Goal: Task Accomplishment & Management: Use online tool/utility

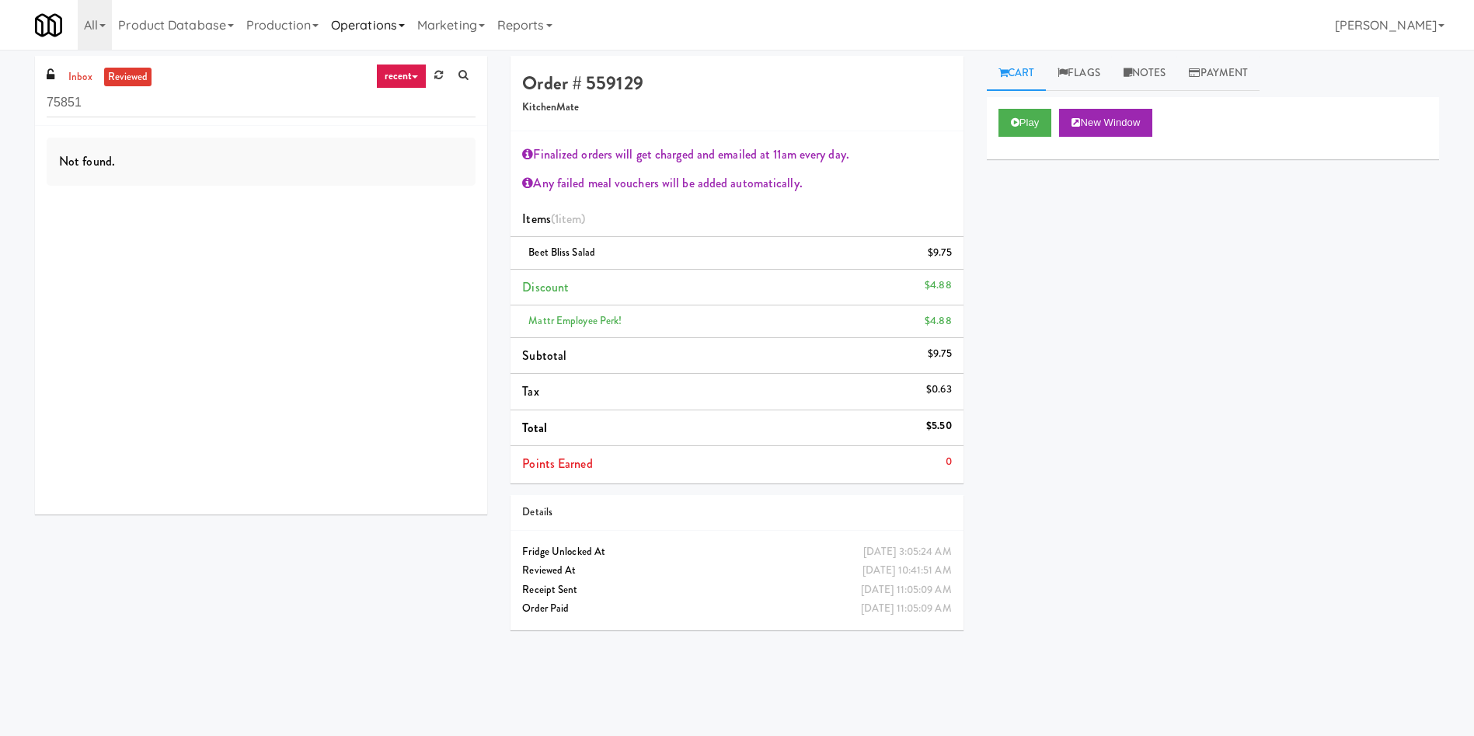
click at [360, 22] on link "Operations" at bounding box center [368, 25] width 86 height 50
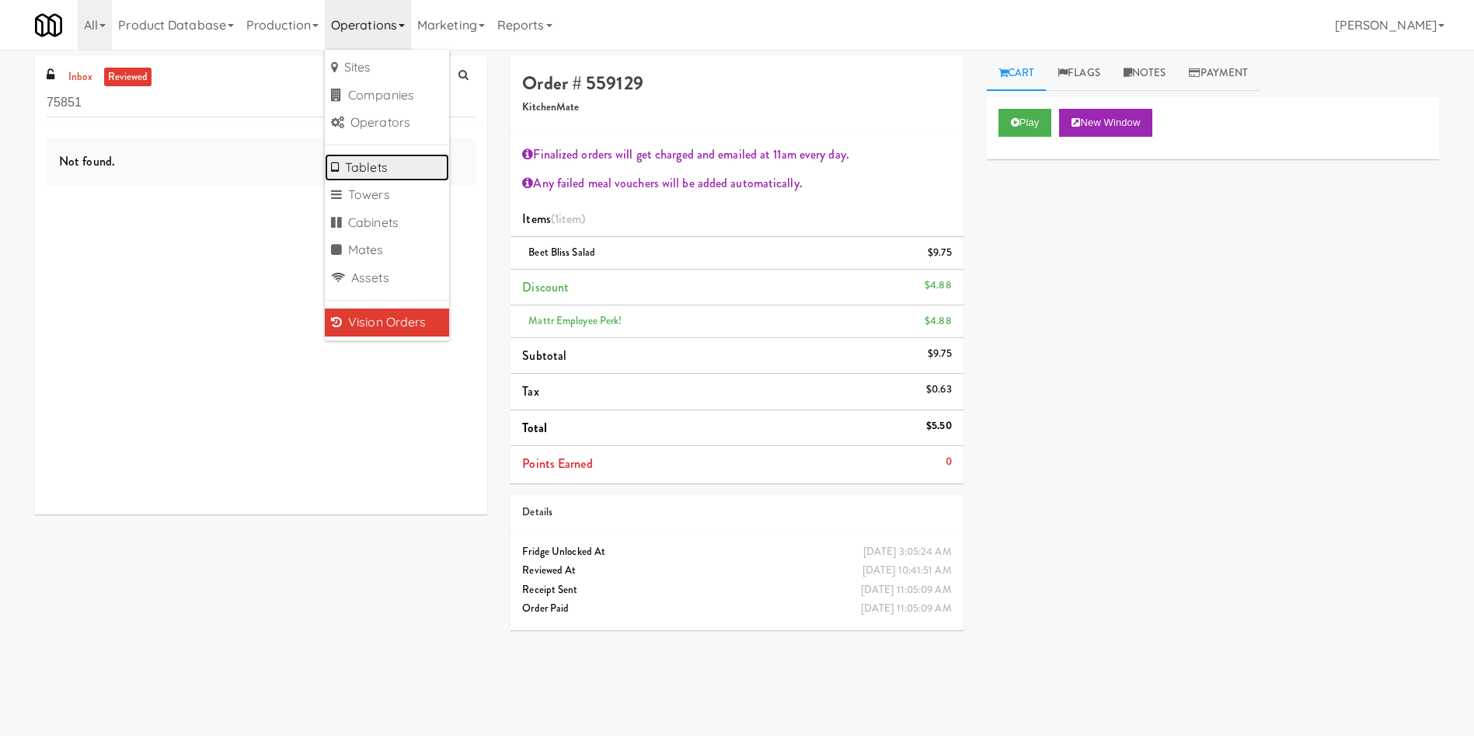
click at [402, 164] on link "Tablets" at bounding box center [387, 168] width 124 height 28
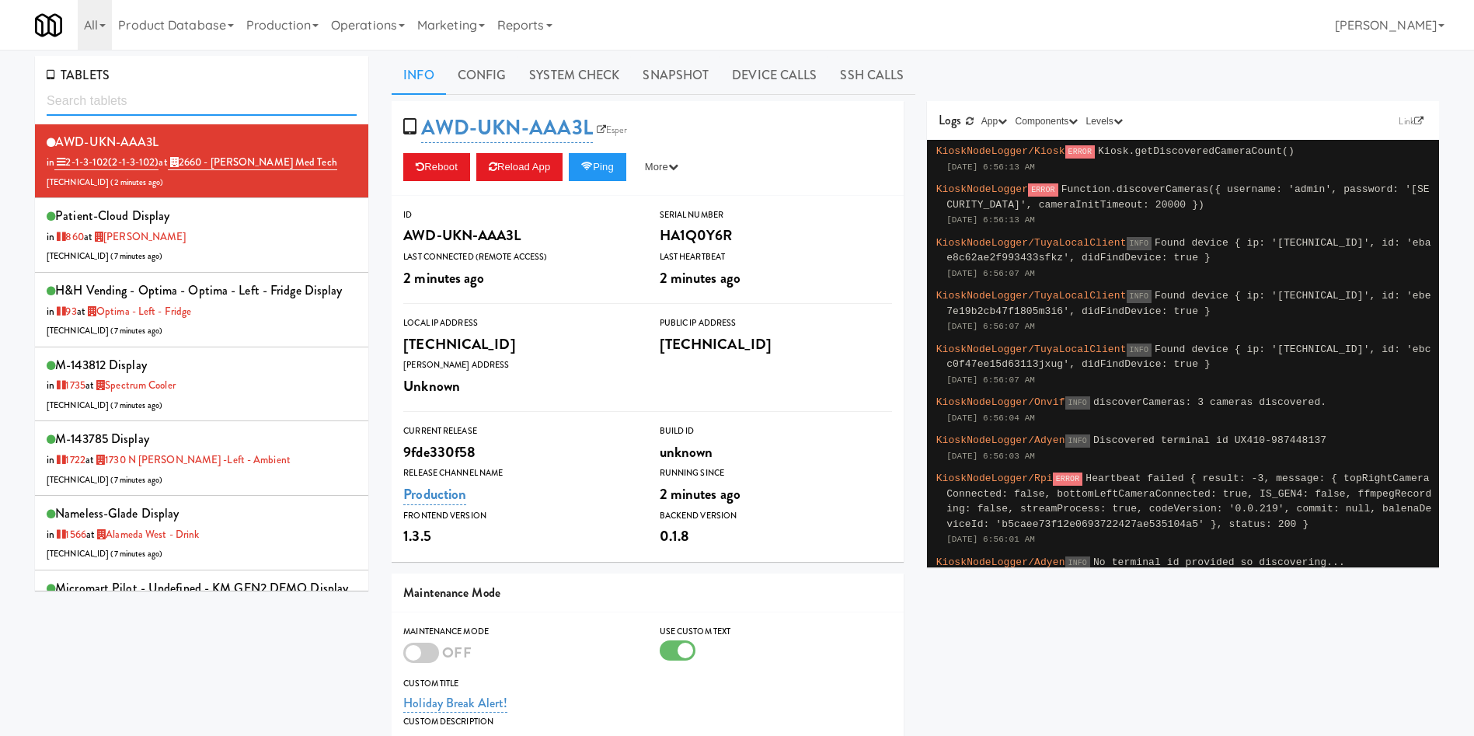
click at [140, 103] on input "text" at bounding box center [202, 101] width 310 height 29
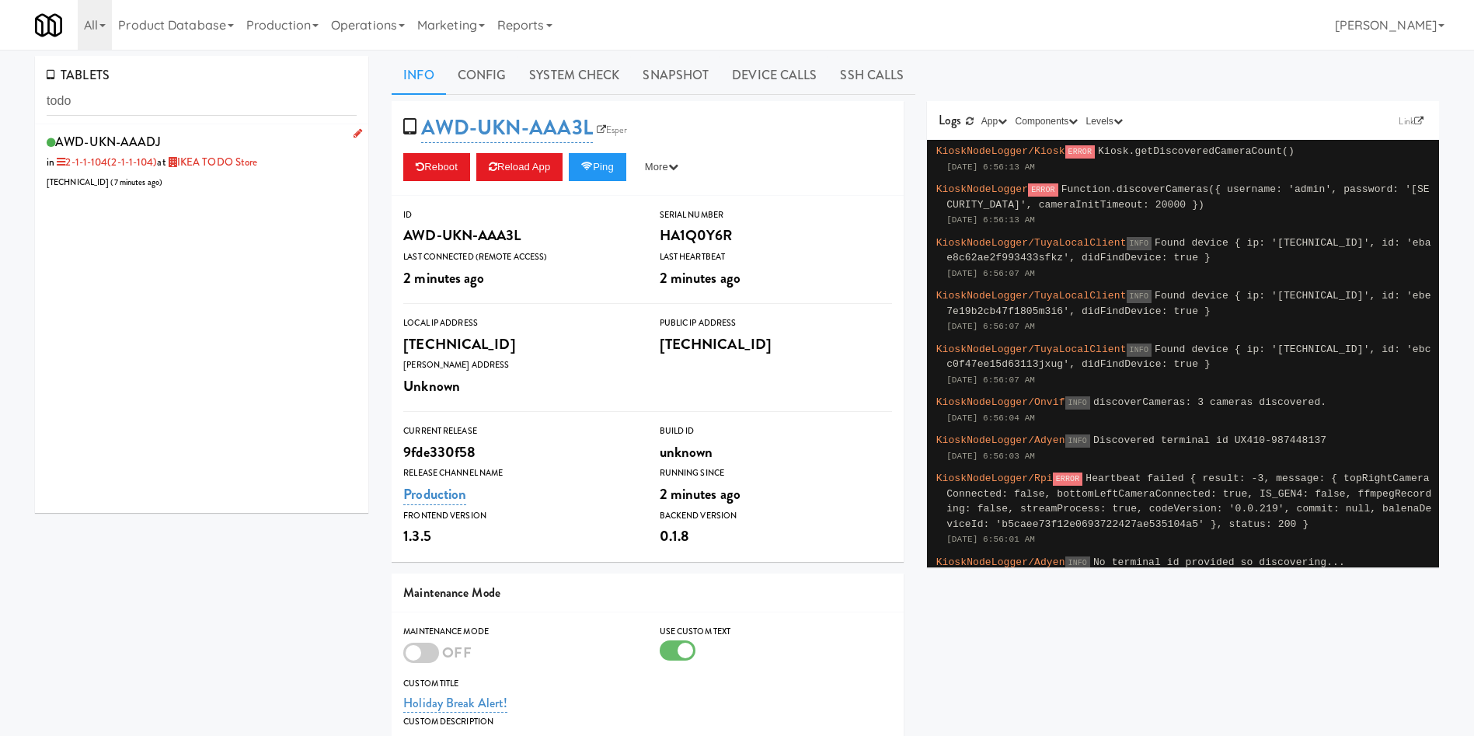
click at [234, 175] on div "AWD-UKN-AAADJ in 2-1-1-104 (2-1-1-104) at IKEA TODO Store [TECHNICAL_ID] ( 7 mi…" at bounding box center [202, 161] width 310 height 61
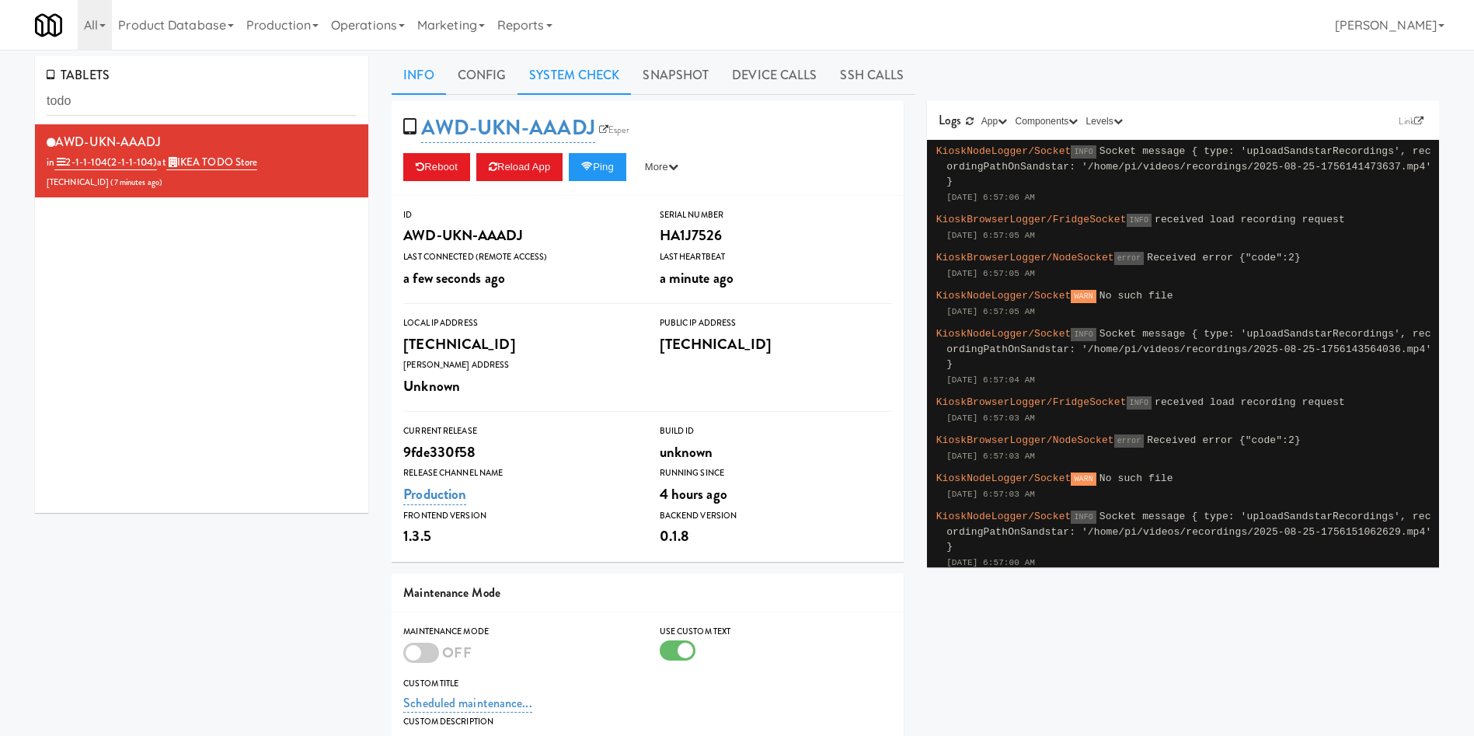
click at [581, 71] on link "System Check" at bounding box center [573, 75] width 113 height 39
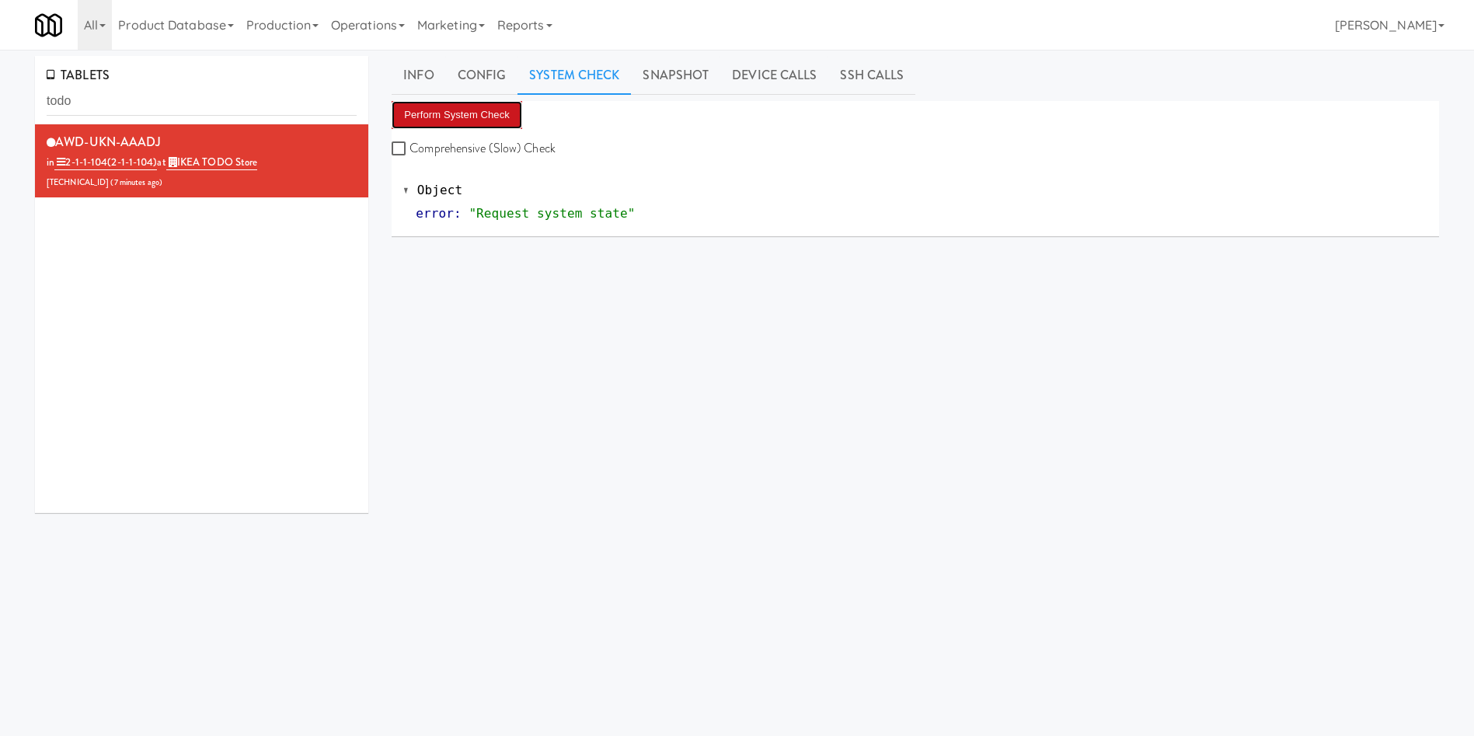
click at [491, 121] on button "Perform System Check" at bounding box center [457, 115] width 131 height 28
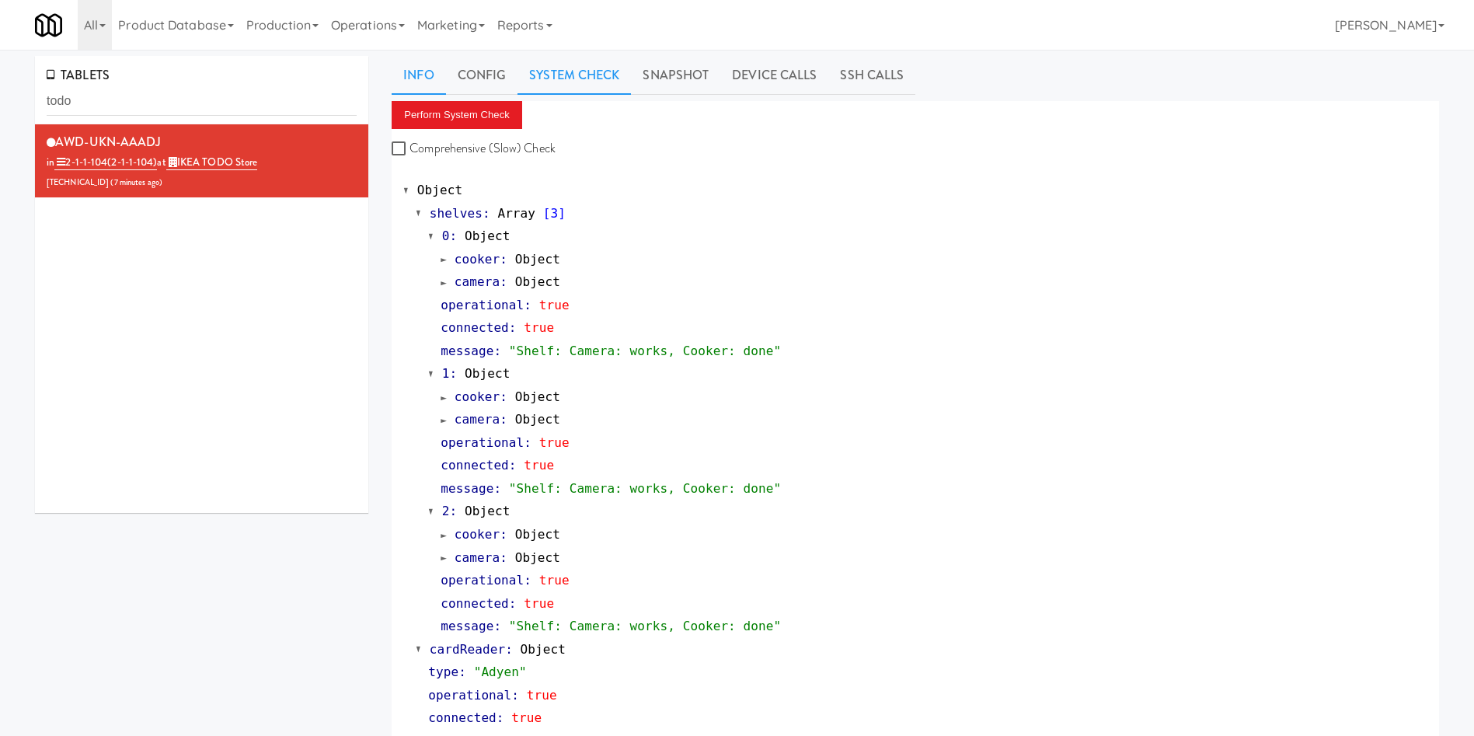
click at [416, 79] on link "Info" at bounding box center [419, 75] width 54 height 39
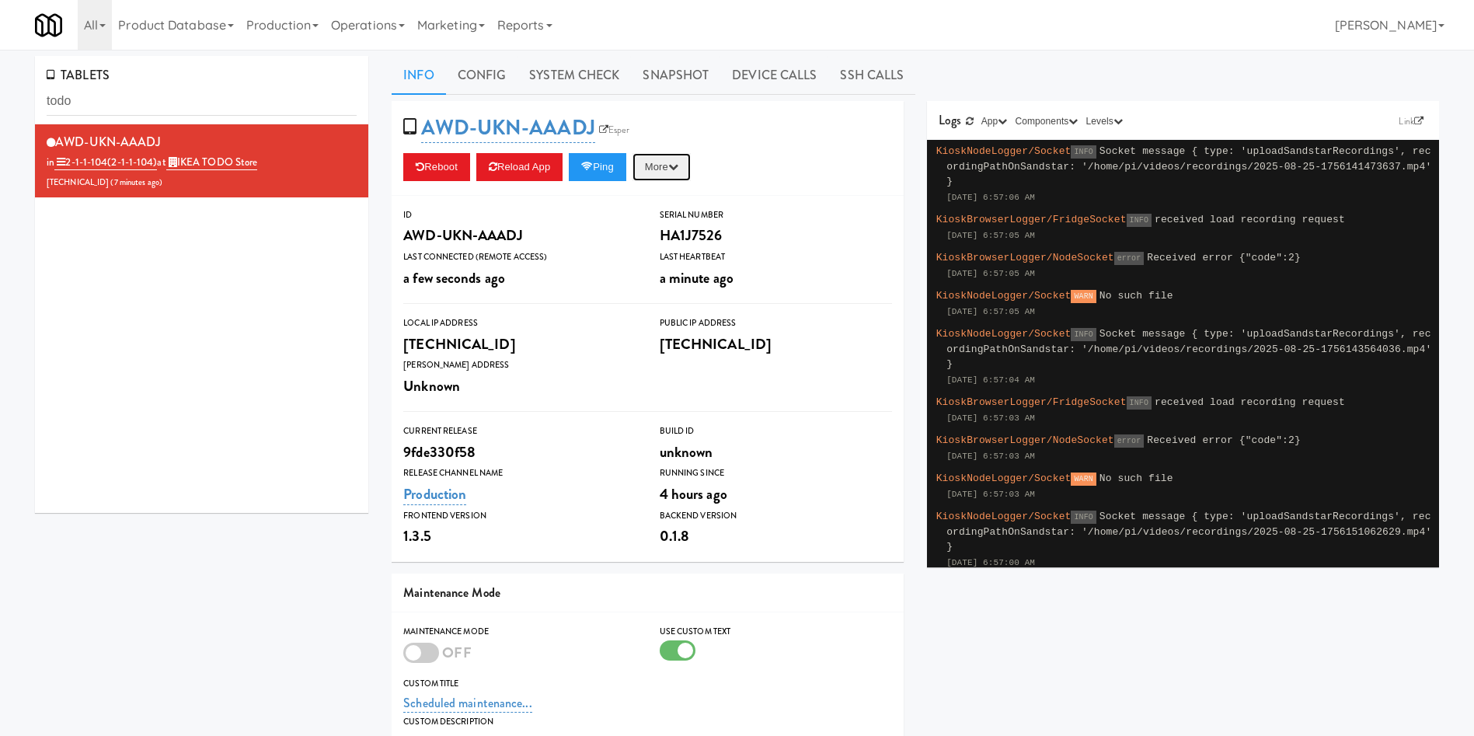
click at [678, 164] on icon "button" at bounding box center [673, 167] width 10 height 10
drag, startPoint x: 674, startPoint y: 217, endPoint x: 872, endPoint y: 78, distance: 241.4
click at [672, 219] on link "Restart Server" at bounding box center [625, 226] width 141 height 28
drag, startPoint x: 101, startPoint y: 101, endPoint x: 0, endPoint y: 89, distance: 101.7
click at [0, 89] on div "TABLETS todo AWD-UKN-AAADJ in 2-1-1-104 (2-1-1-104) at IKEA TODO Store [TECHNIC…" at bounding box center [737, 498] width 1474 height 884
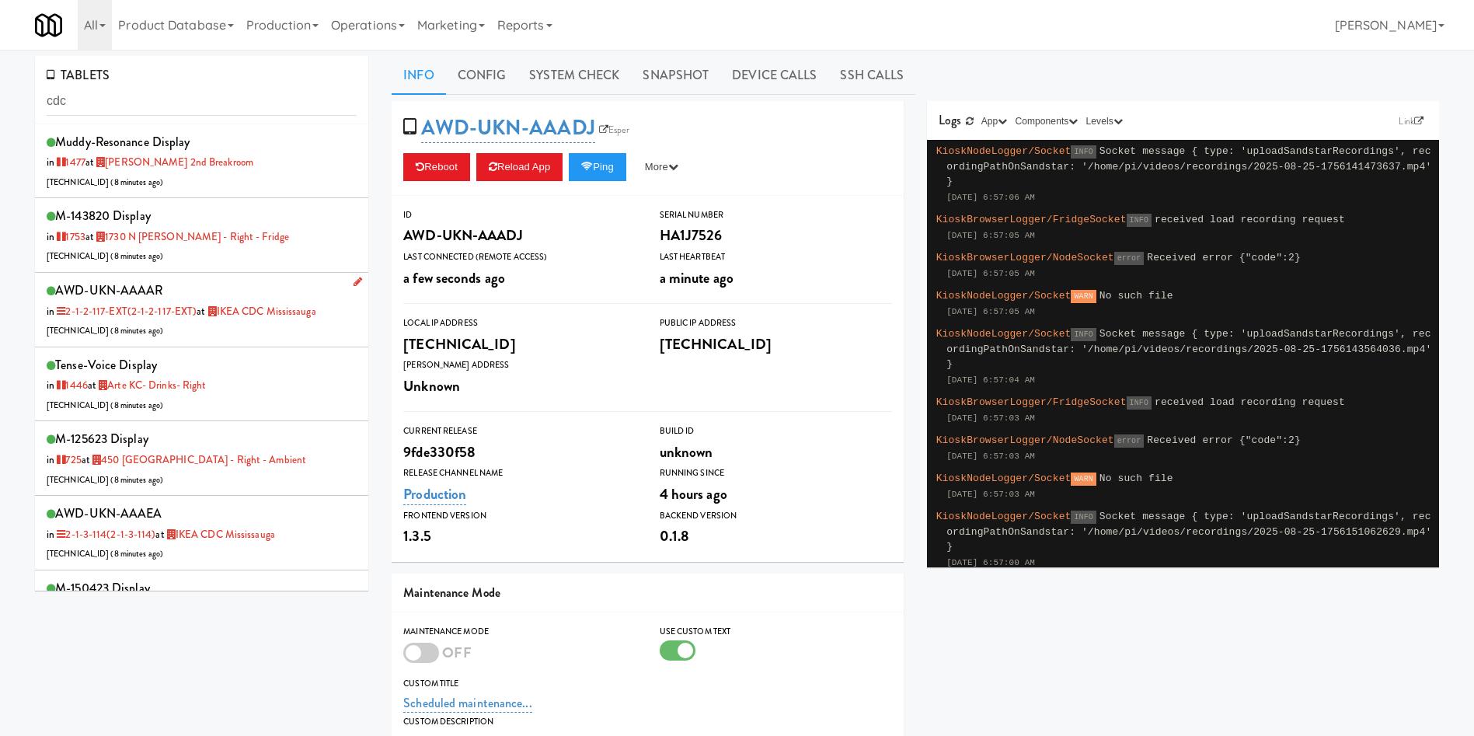
click at [231, 325] on div "AWD-UKN-AAAAR in 2-1-2-117-EXT (2-1-2-117-EXT) at [GEOGRAPHIC_DATA] [TECHNICAL_…" at bounding box center [202, 309] width 310 height 61
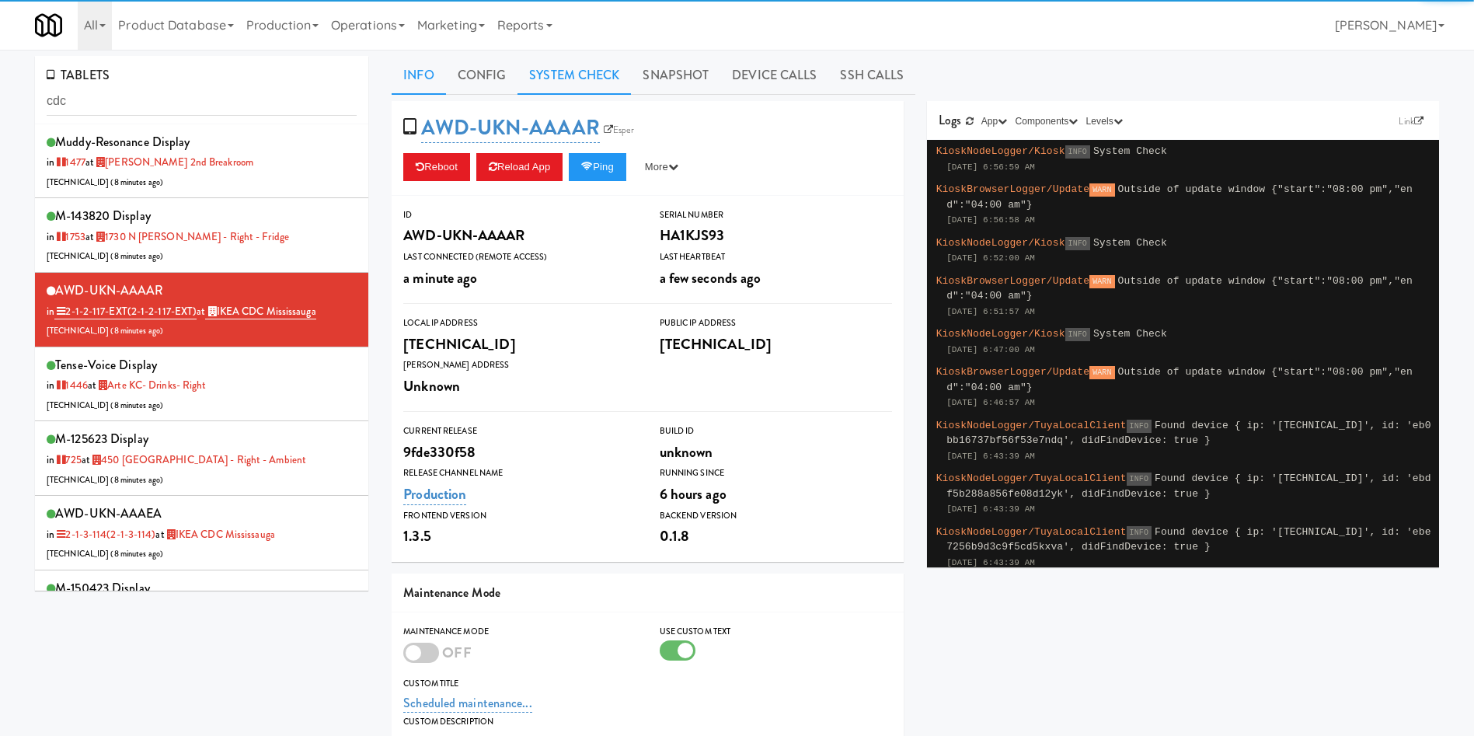
click at [572, 83] on link "System Check" at bounding box center [573, 75] width 113 height 39
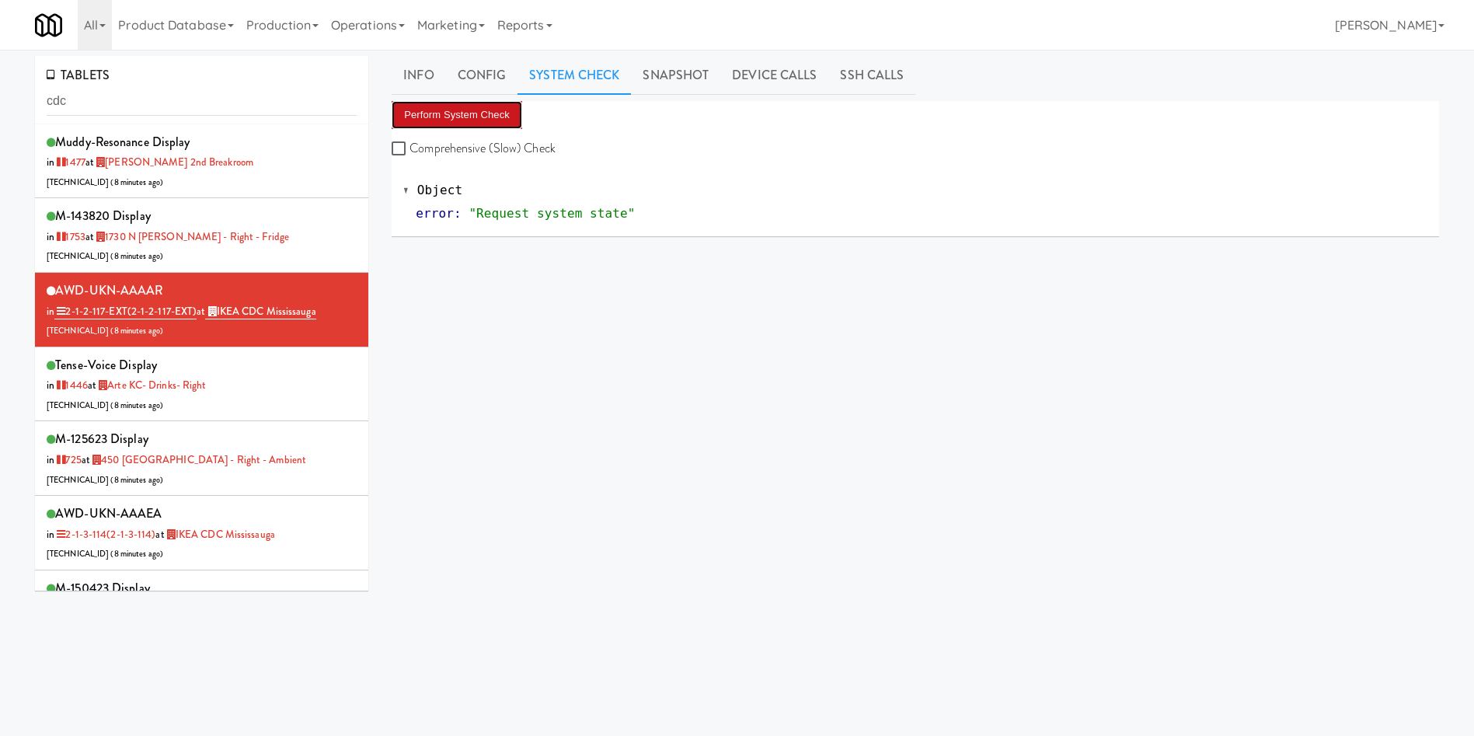
click at [474, 121] on button "Perform System Check" at bounding box center [457, 115] width 131 height 28
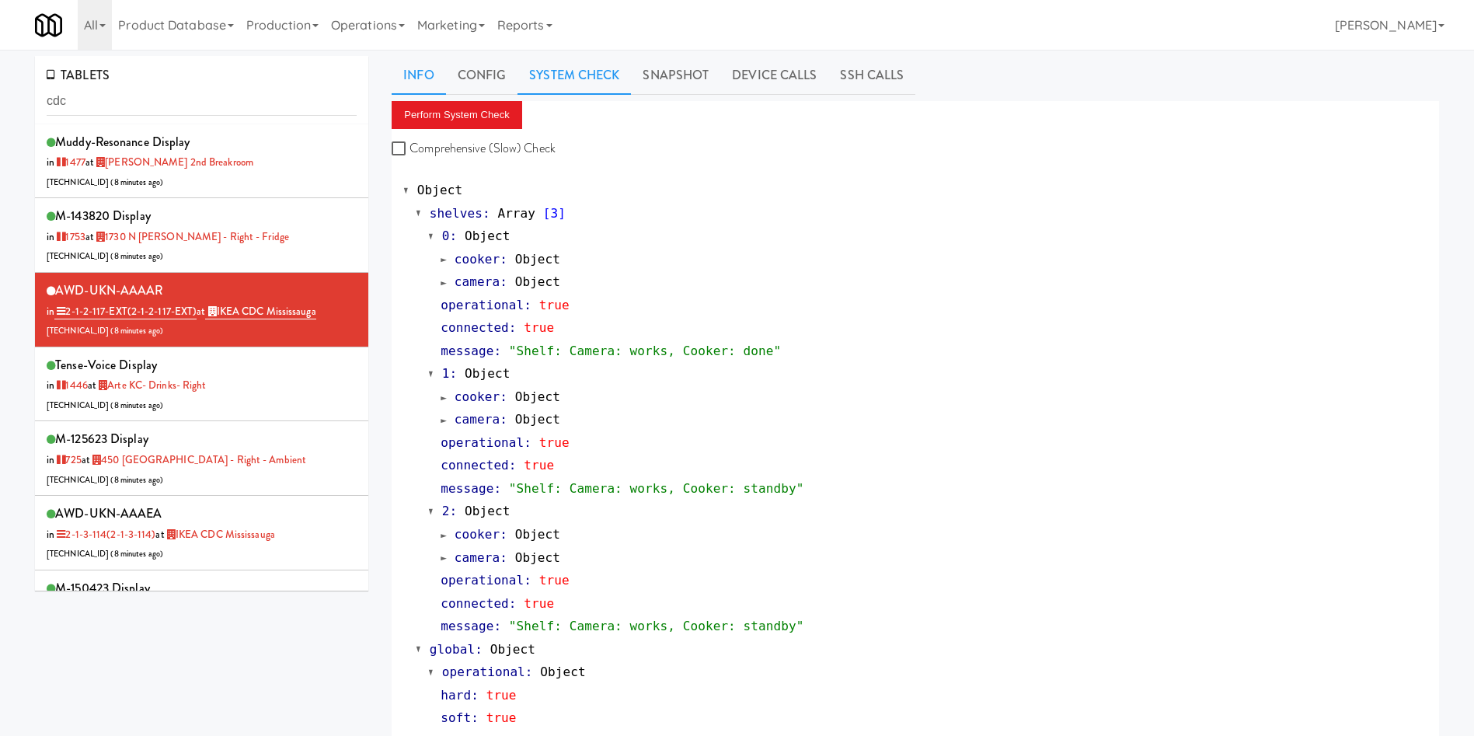
click at [417, 74] on link "Info" at bounding box center [419, 75] width 54 height 39
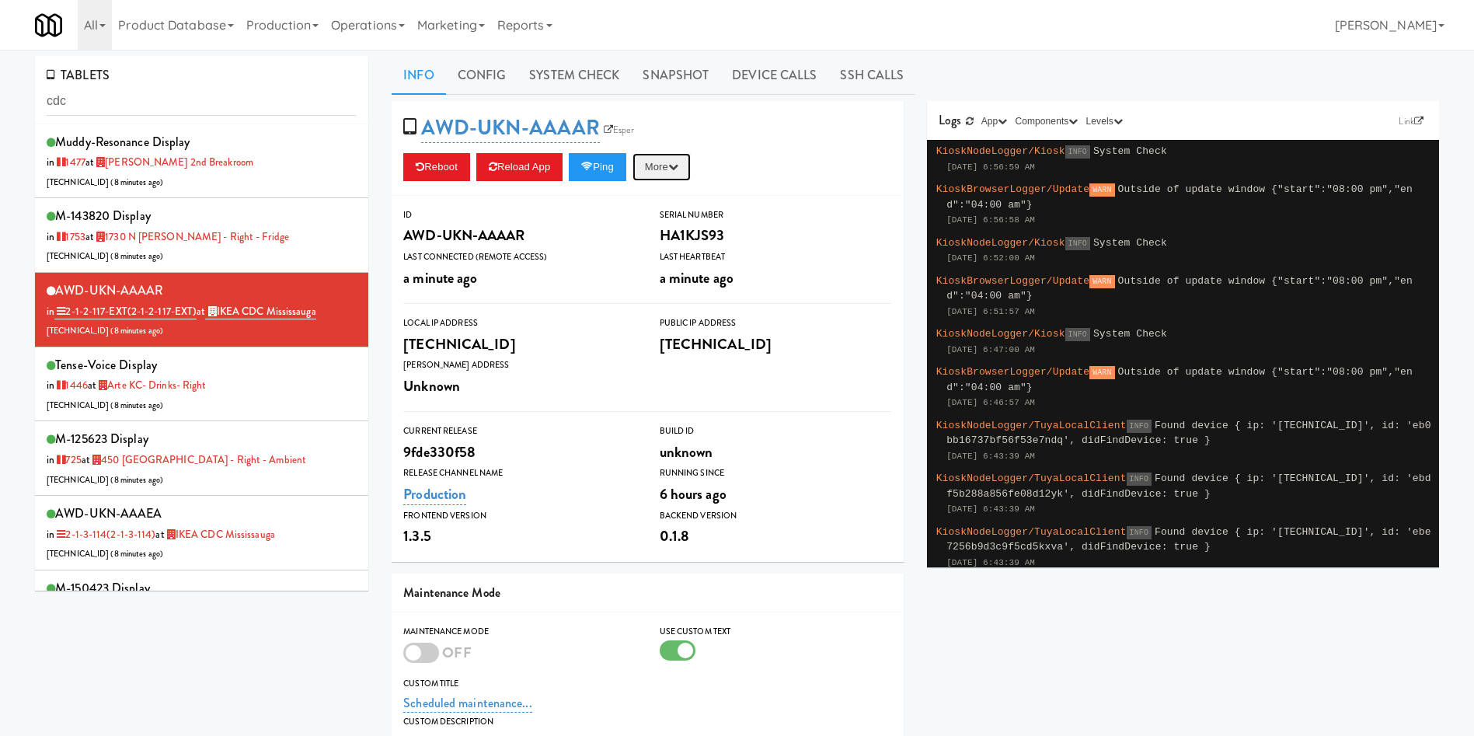
click at [666, 169] on button "More" at bounding box center [661, 167] width 58 height 28
click at [658, 225] on link "Restart Server" at bounding box center [625, 226] width 141 height 28
drag, startPoint x: 206, startPoint y: 101, endPoint x: 0, endPoint y: 47, distance: 212.7
click at [0, 50] on body "Okay Okay Select date: previous 2025-Aug next Su Mo Tu We Th Fr Sa 27 28 29 30 …" at bounding box center [737, 418] width 1474 height 736
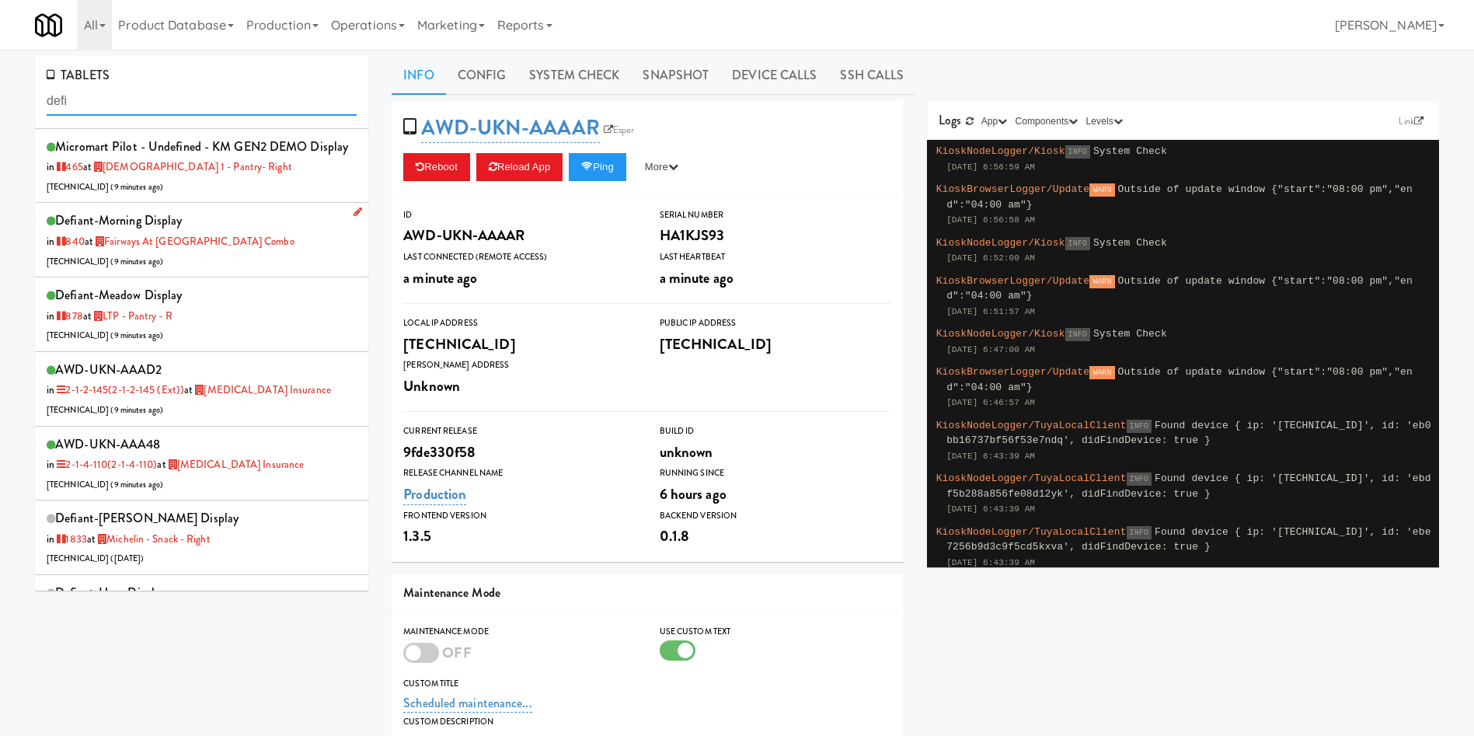
scroll to position [350, 0]
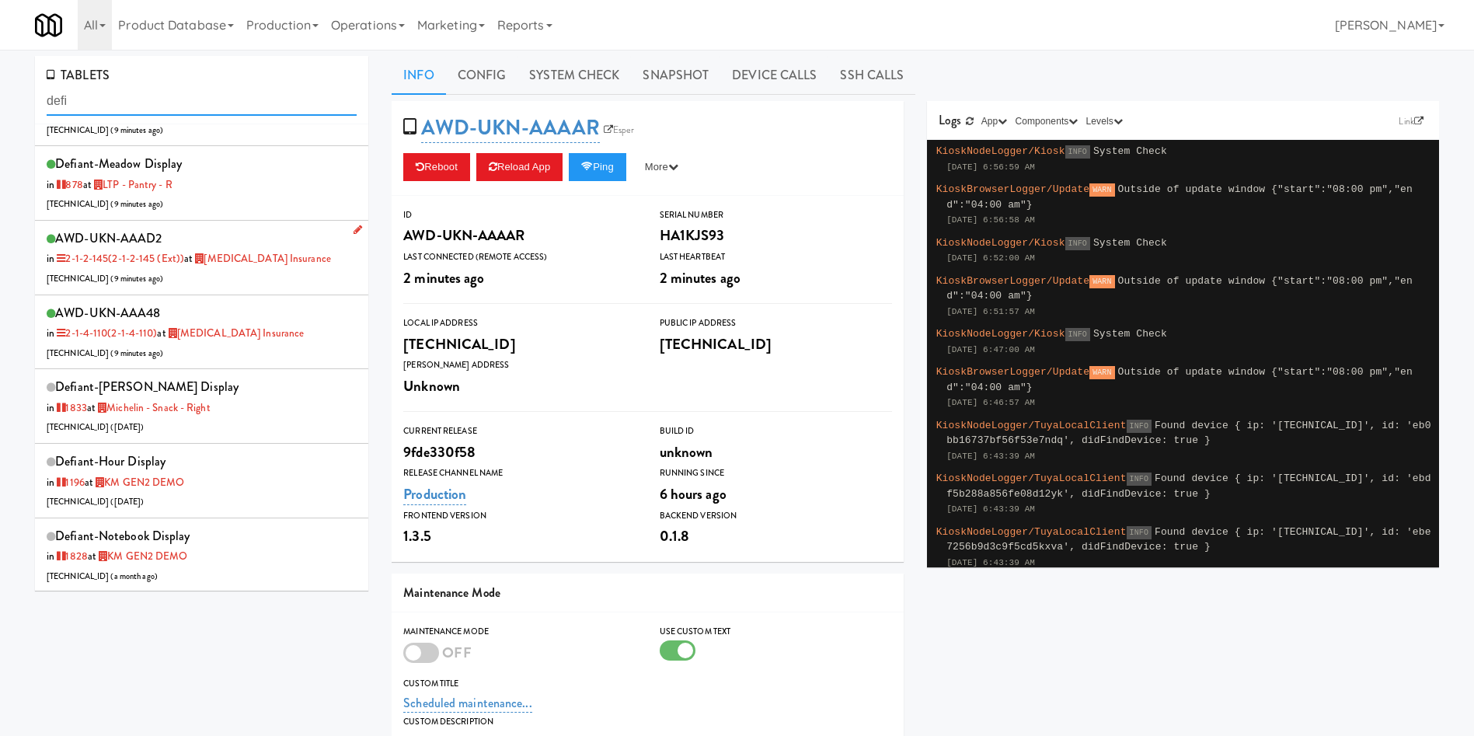
type input "defi"
click at [284, 288] on div "AWD-UKN-AAAD2 in 2-1-2-145 (2-1-2-145 (ext)) at [MEDICAL_DATA] Insurance [TECHN…" at bounding box center [202, 257] width 310 height 61
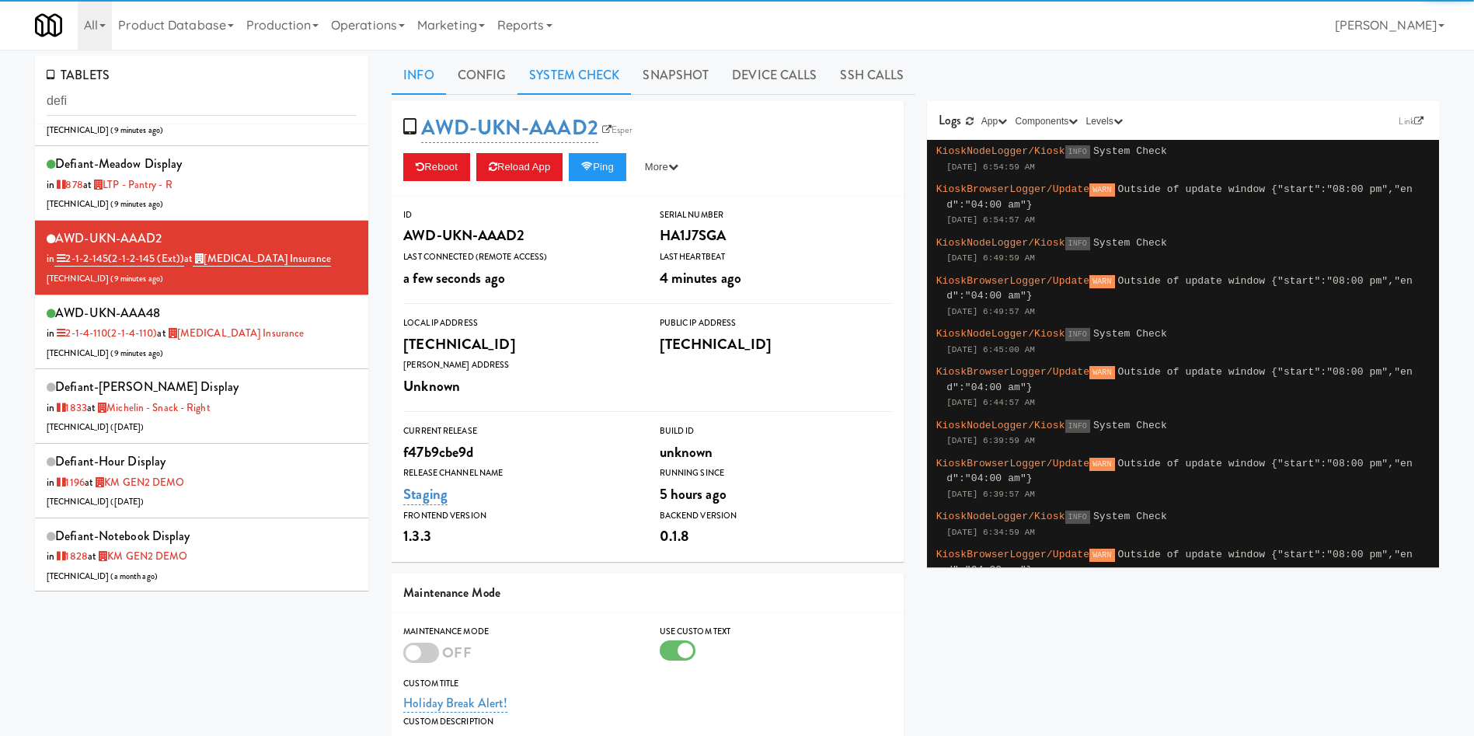
click at [604, 64] on link "System Check" at bounding box center [573, 75] width 113 height 39
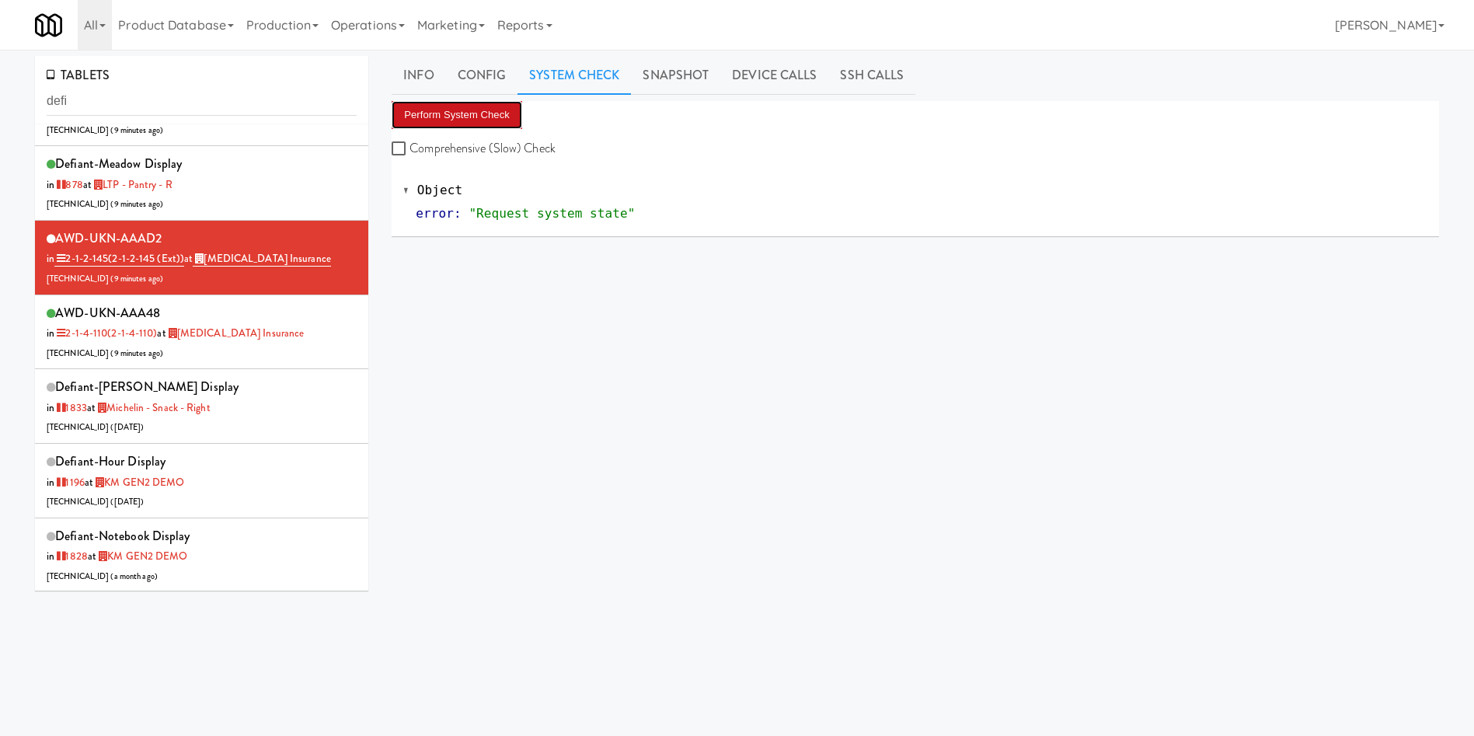
click at [466, 113] on button "Perform System Check" at bounding box center [457, 115] width 131 height 28
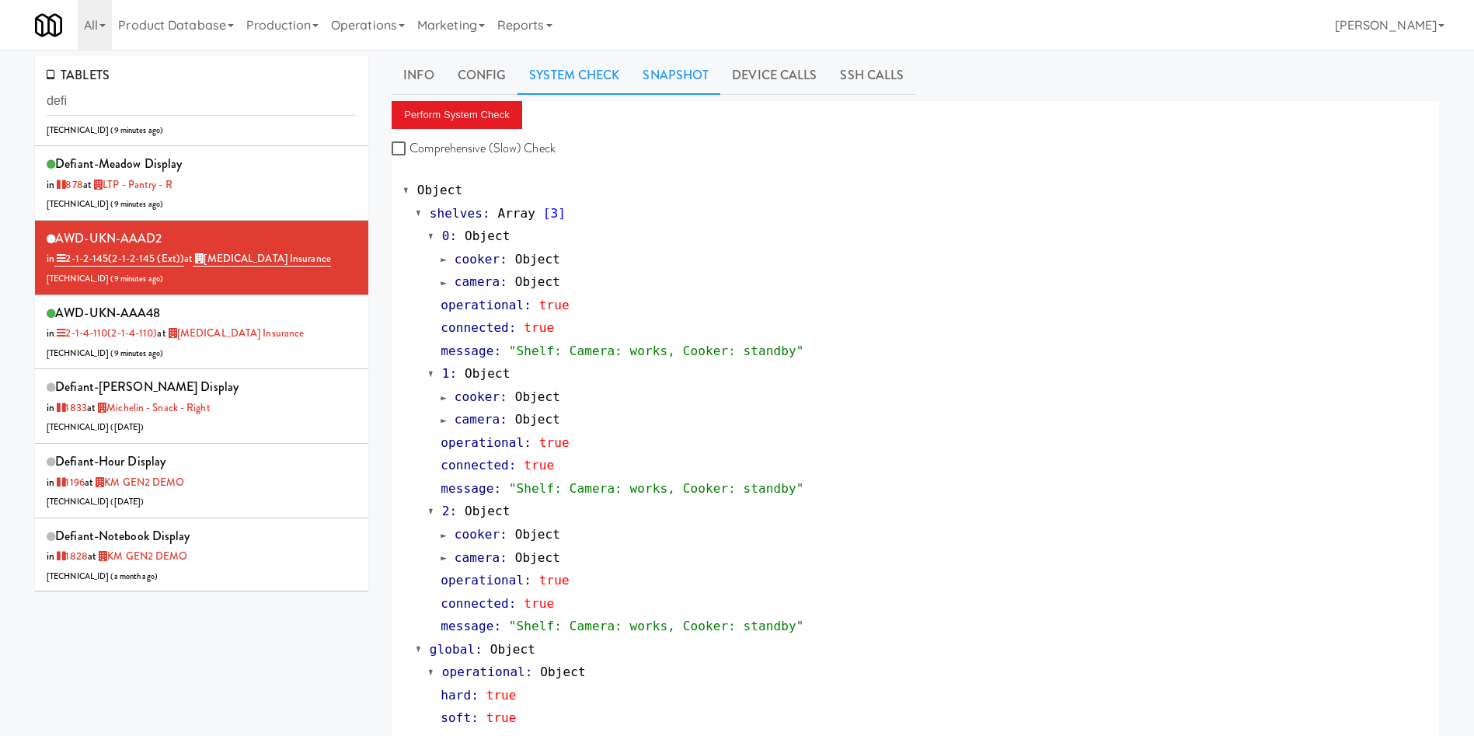
click at [676, 68] on link "Snapshot" at bounding box center [675, 75] width 89 height 39
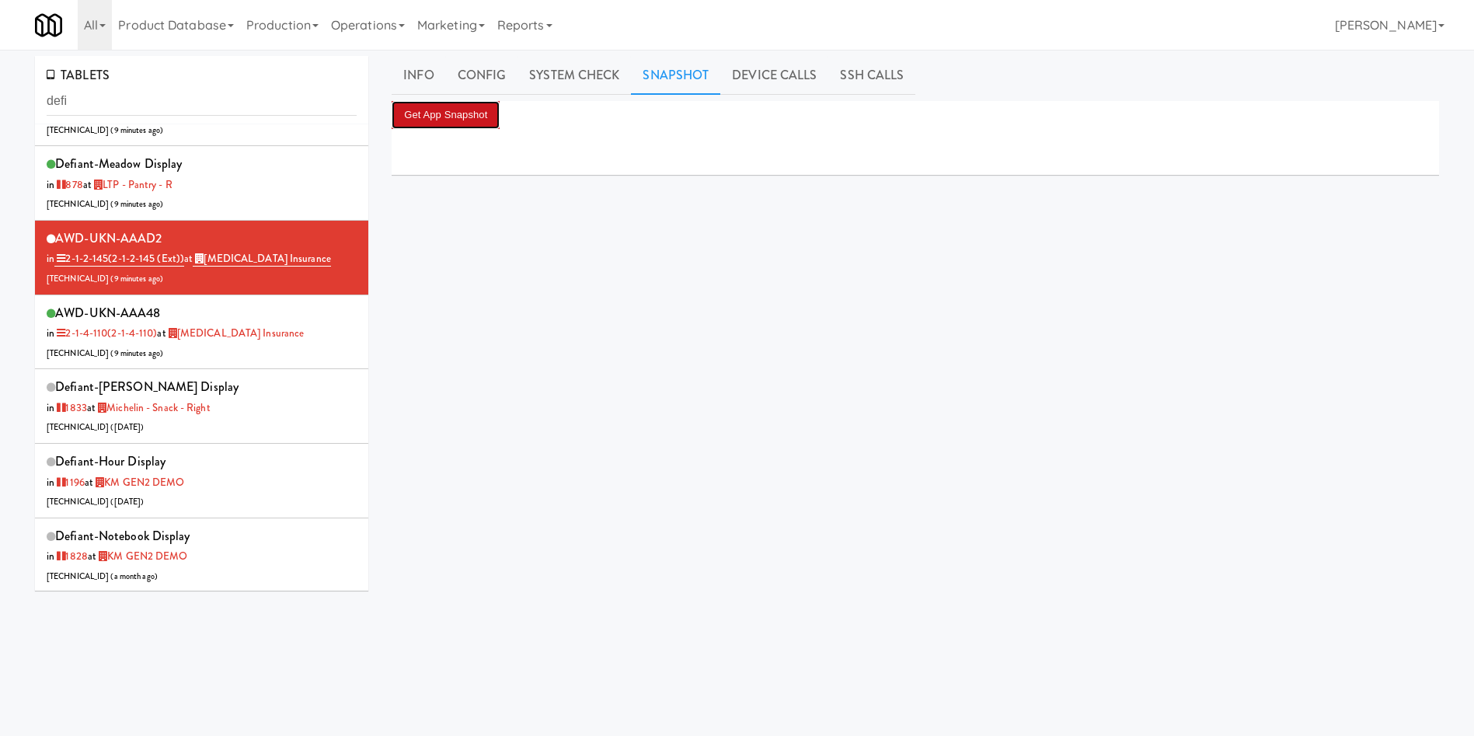
click at [465, 113] on button "Get App Snapshot" at bounding box center [446, 115] width 108 height 28
